Goal: Navigation & Orientation: Find specific page/section

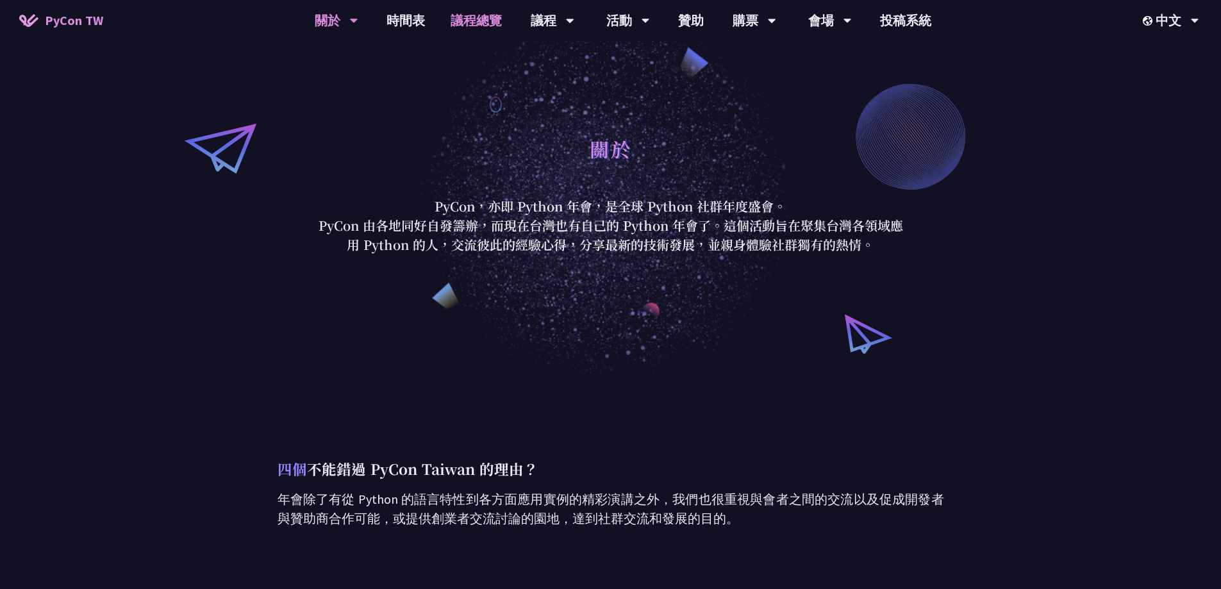
click at [479, 22] on link "議程總覽" at bounding box center [476, 20] width 77 height 41
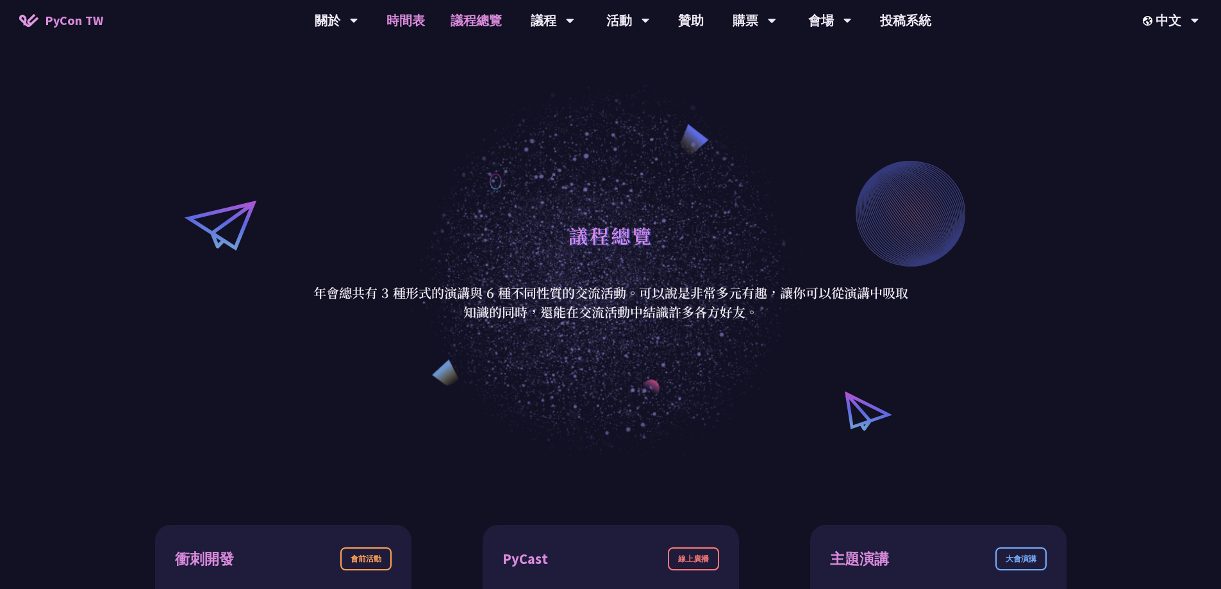
click at [407, 24] on link "時間表" at bounding box center [406, 20] width 64 height 41
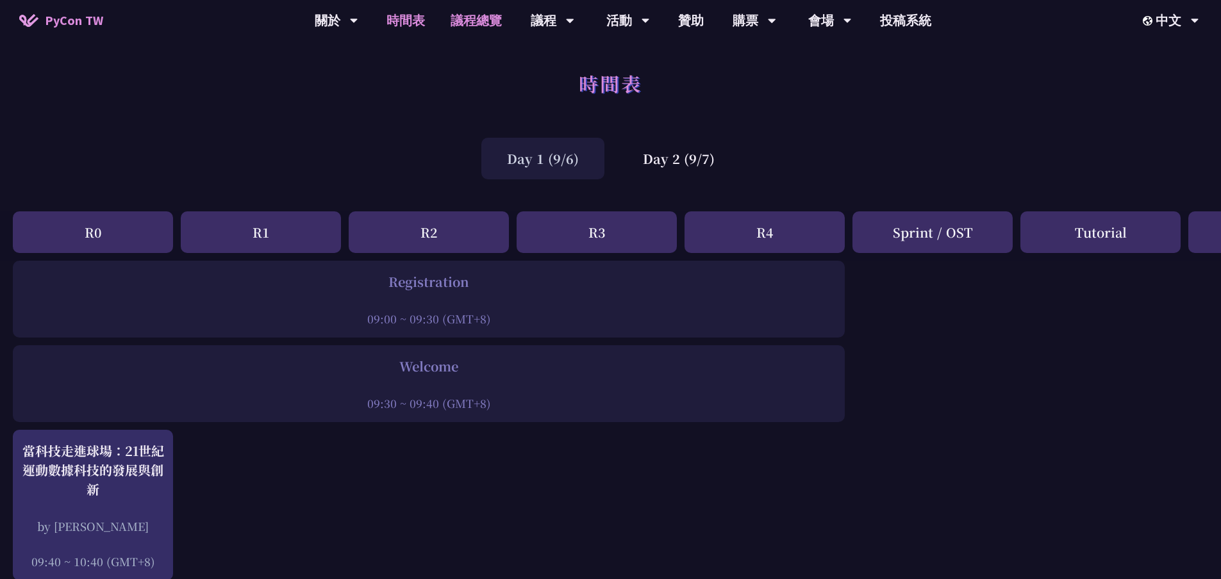
click at [479, 21] on link "議程總覽" at bounding box center [476, 20] width 77 height 41
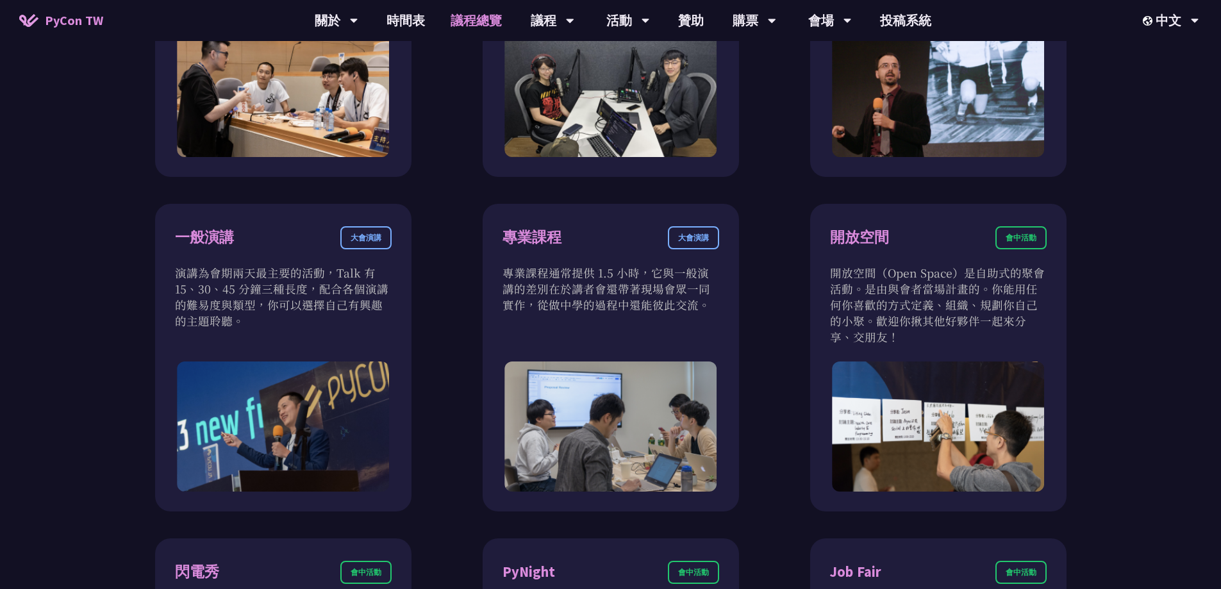
scroll to position [675, 0]
